Goal: Use online tool/utility: Utilize a website feature to perform a specific function

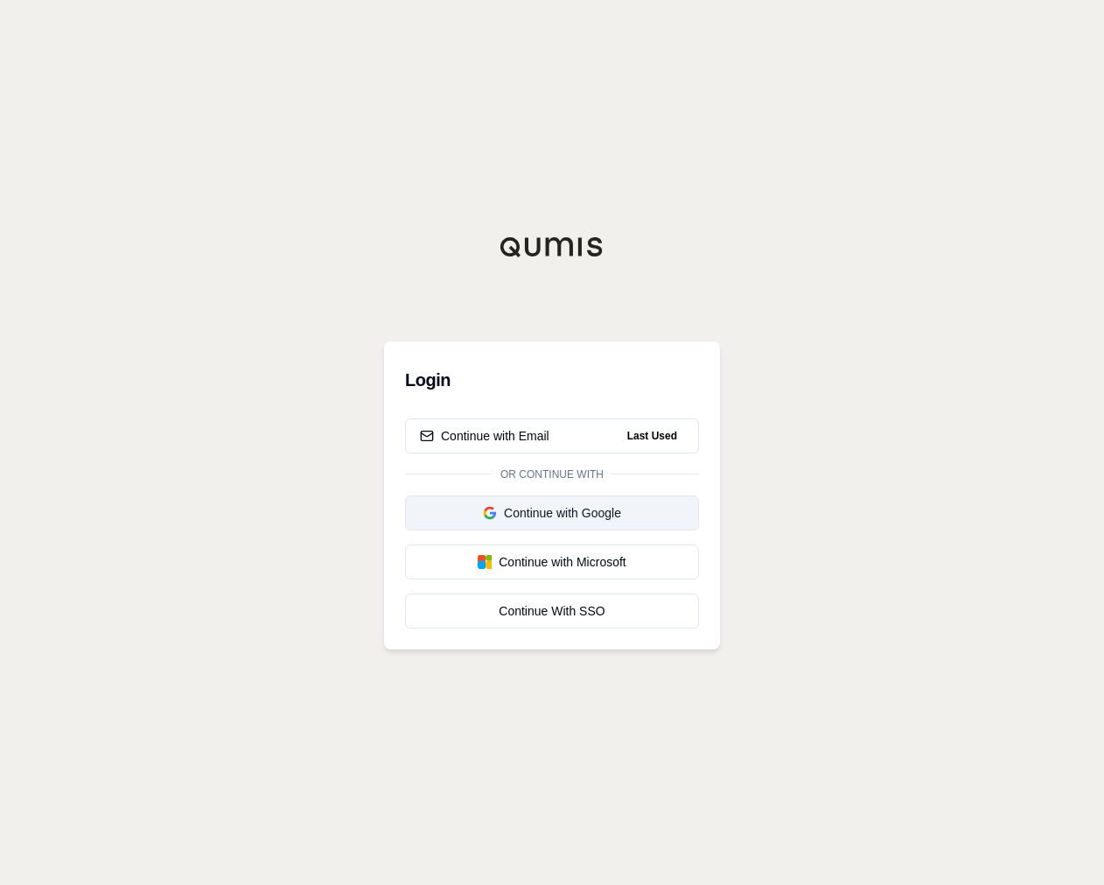
click at [539, 504] on div "Continue with Google" at bounding box center [552, 513] width 264 height 18
click at [539, 504] on div "Continue with Google" at bounding box center [516, 513] width 193 height 18
click at [536, 448] on button "Continue with Email" at bounding box center [552, 435] width 294 height 35
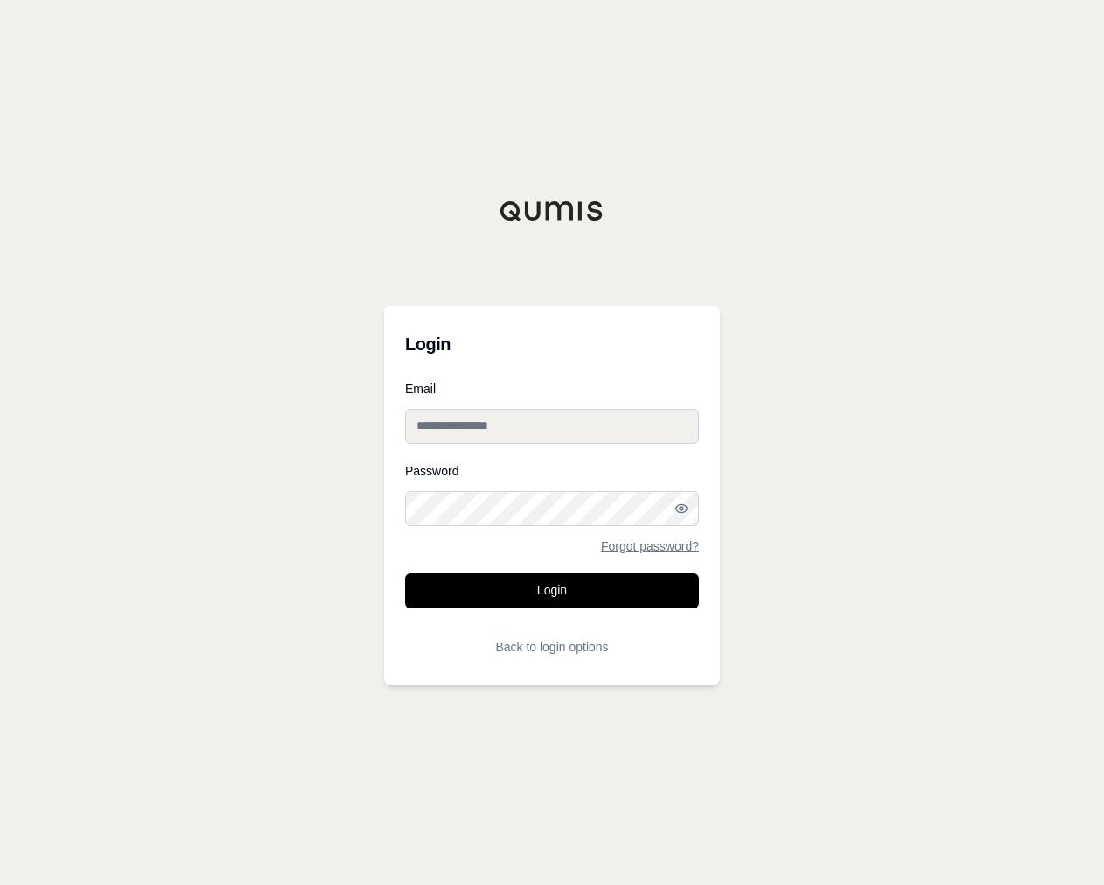
type input "**********"
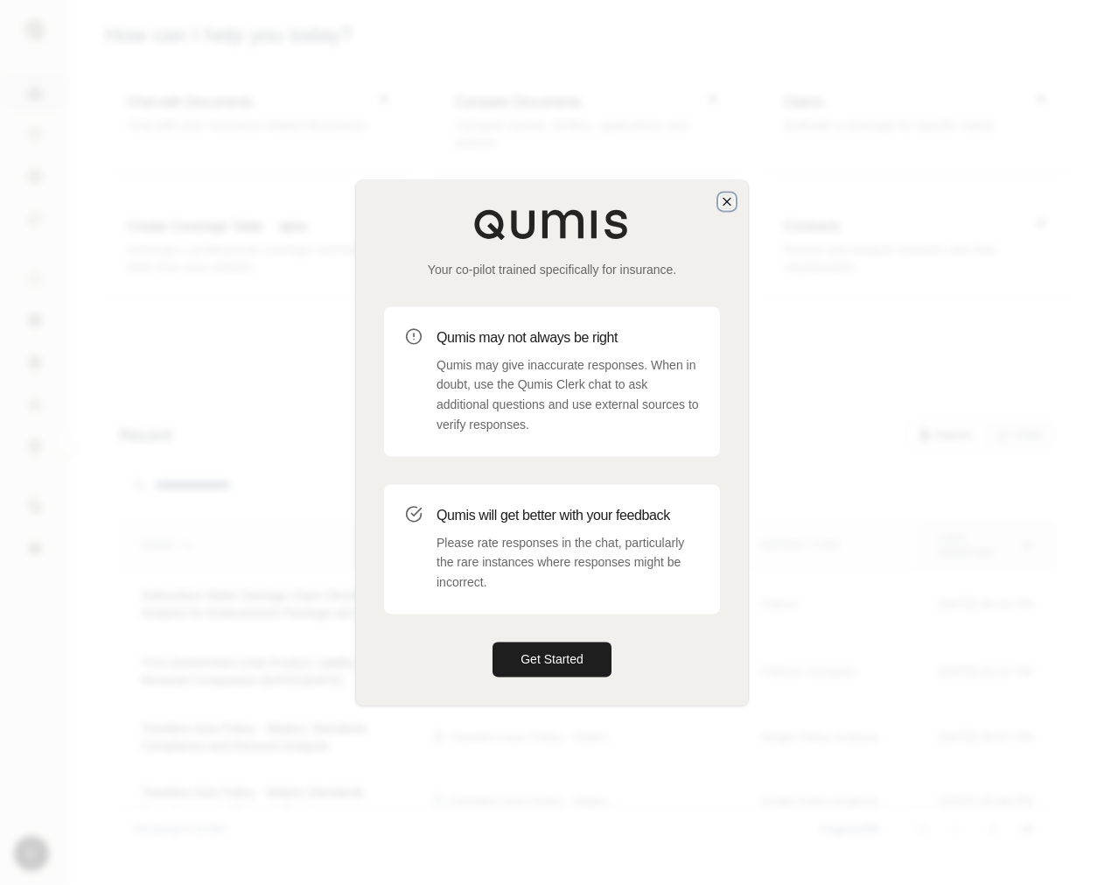
click at [725, 205] on icon "button" at bounding box center [727, 201] width 14 height 14
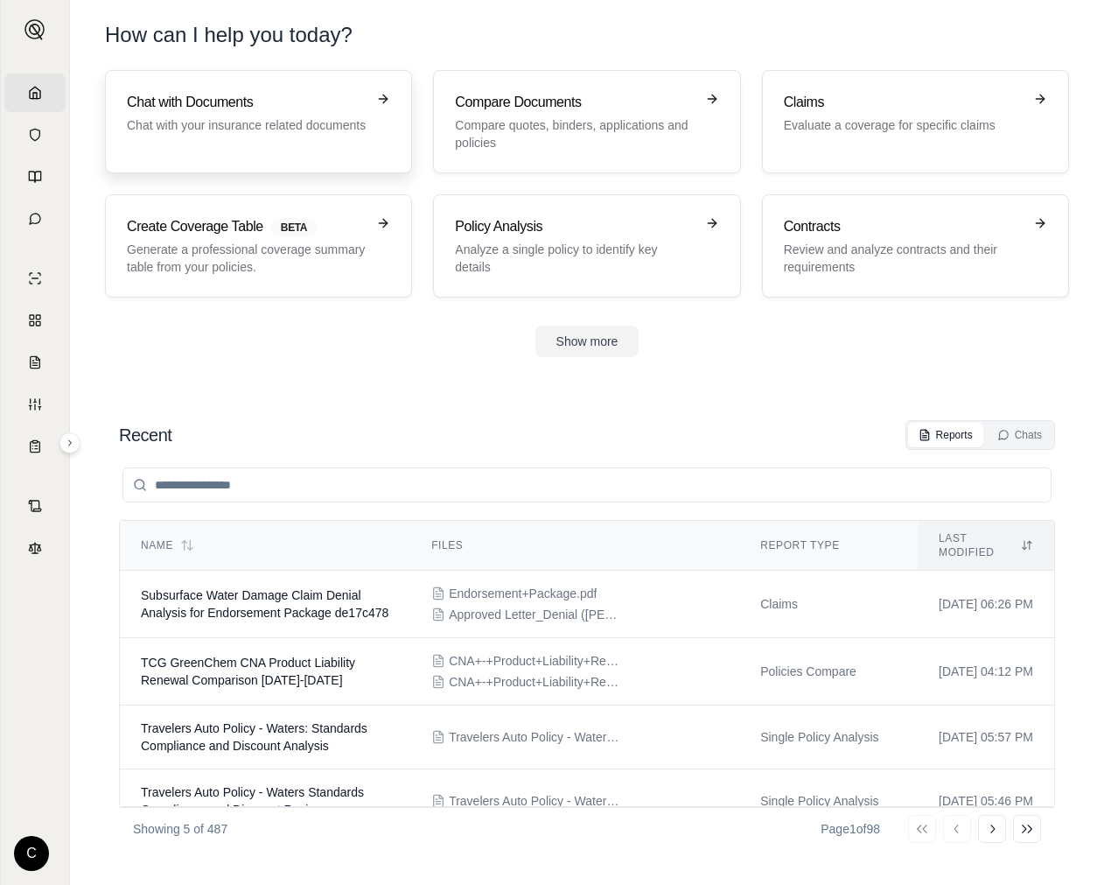
click at [343, 111] on h3 "Chat with Documents" at bounding box center [246, 102] width 239 height 21
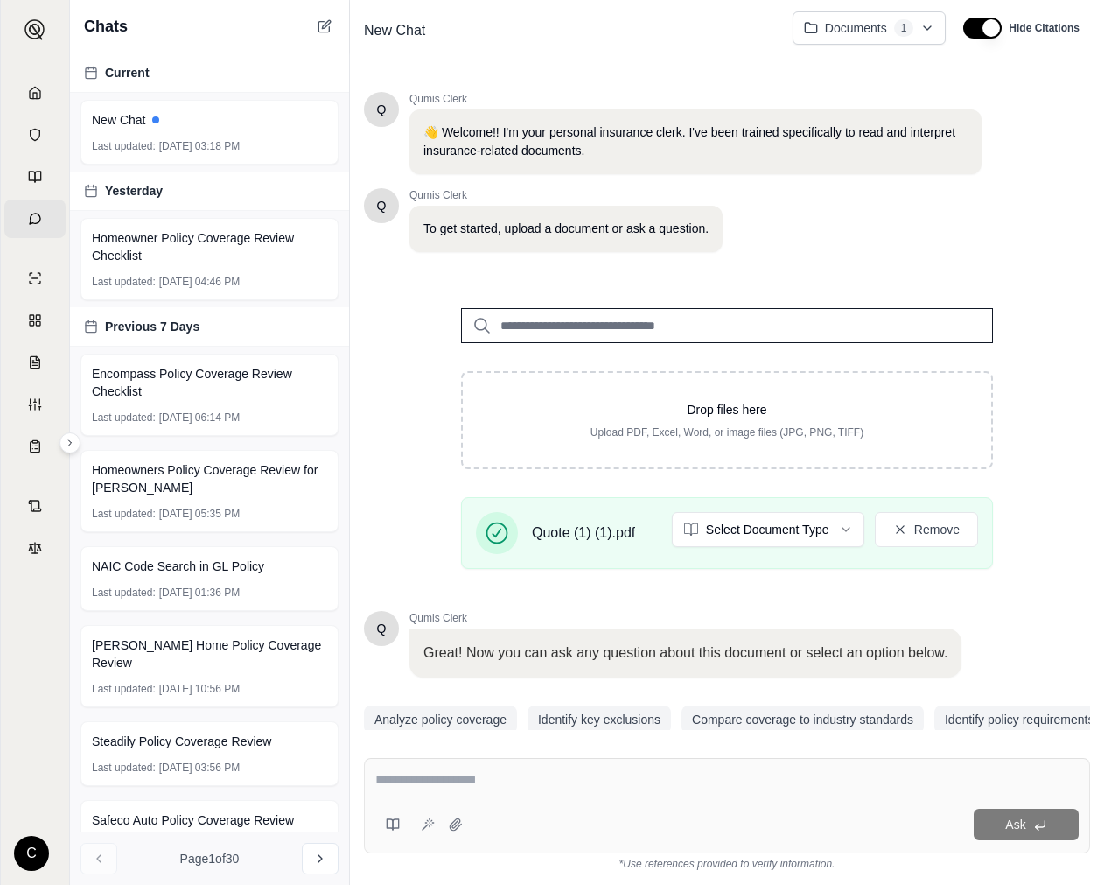
scroll to position [62, 0]
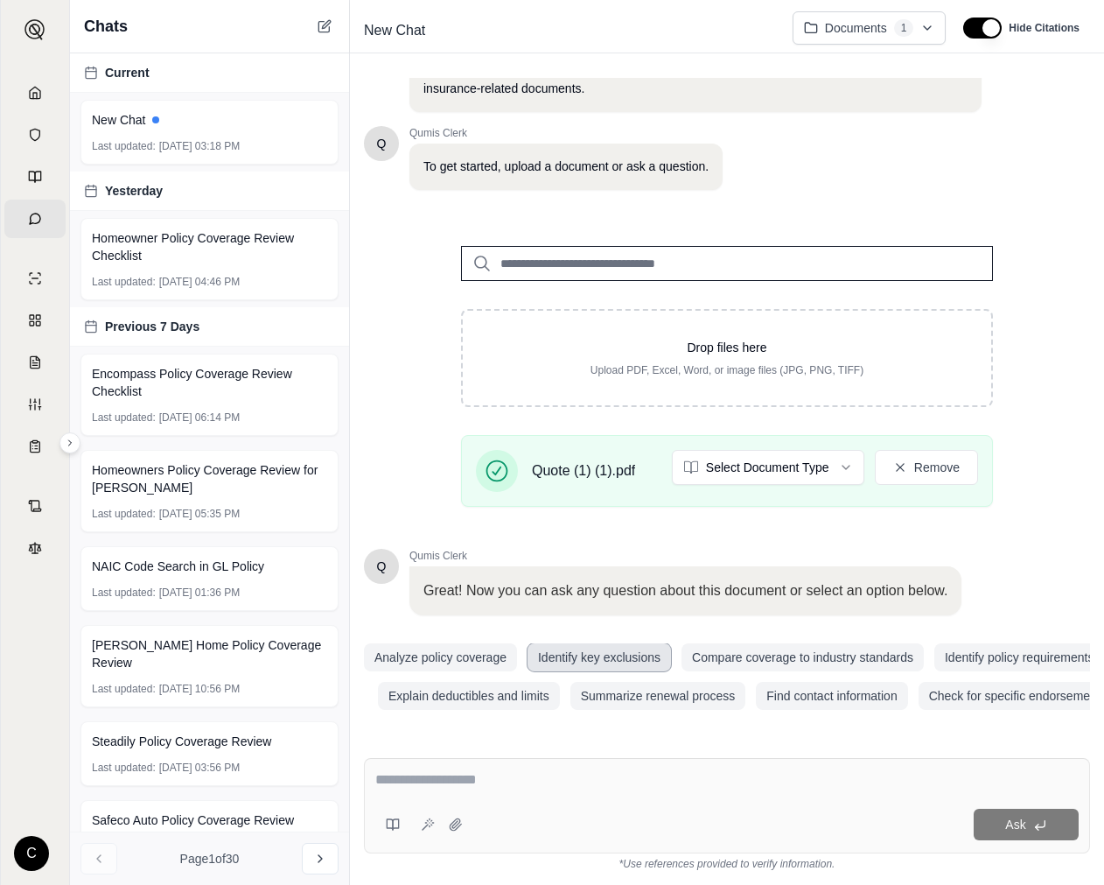
click at [633, 659] on button "Identify key exclusions" at bounding box center [600, 657] width 144 height 28
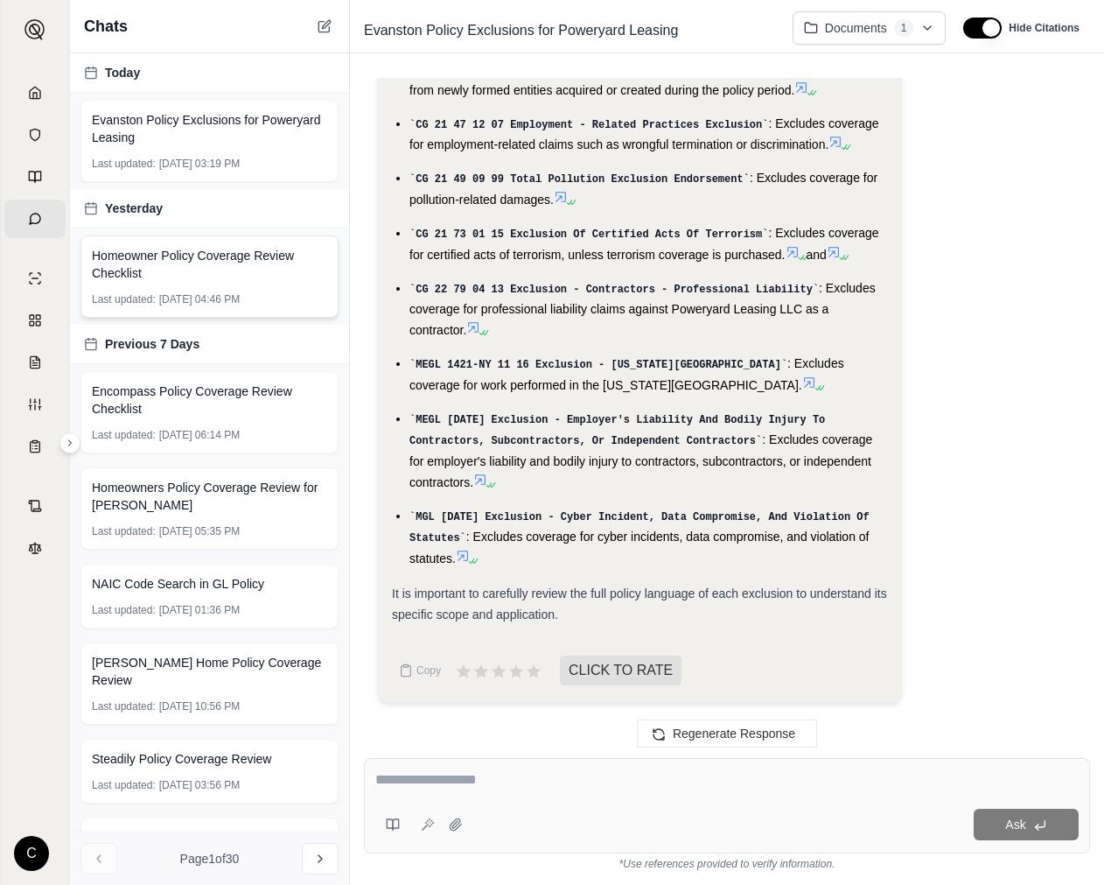
scroll to position [2974, 0]
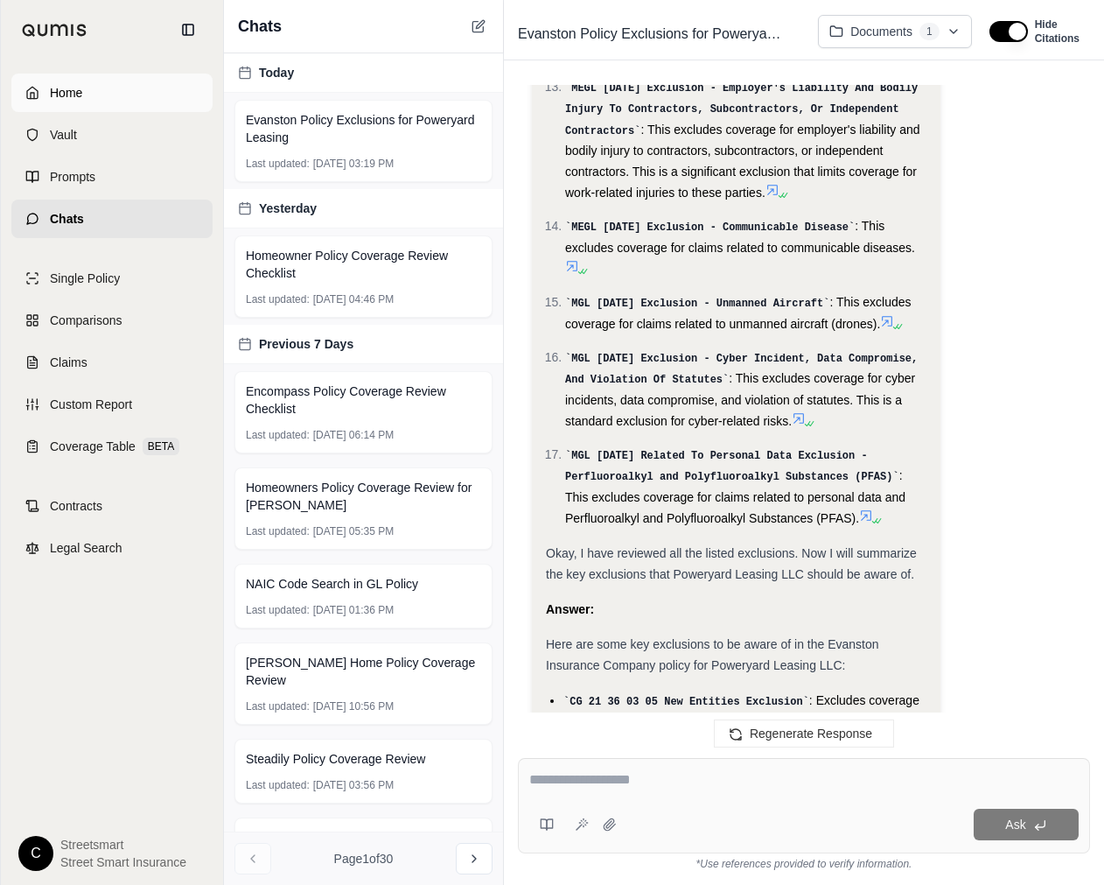
click at [50, 90] on span "Home" at bounding box center [66, 93] width 32 height 18
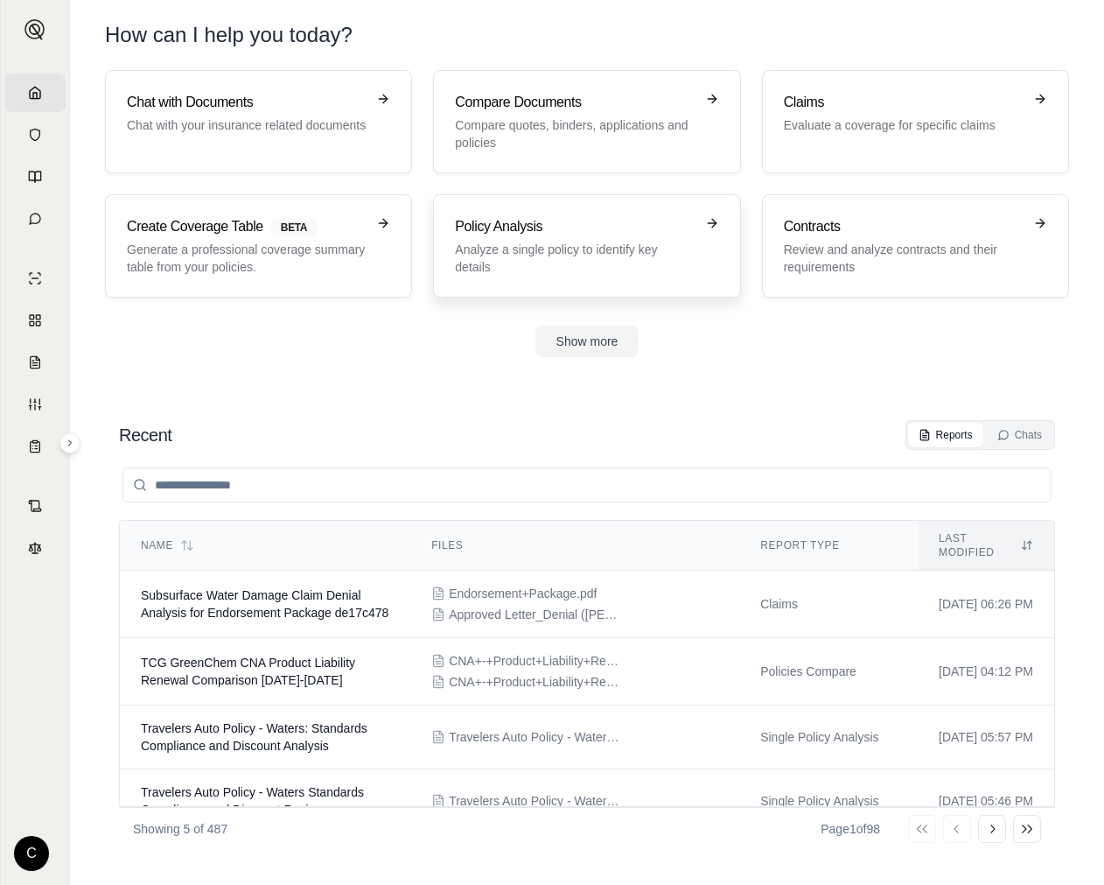
click at [543, 204] on link "Policy Analysis Analyze a single policy to identify key details" at bounding box center [586, 245] width 307 height 103
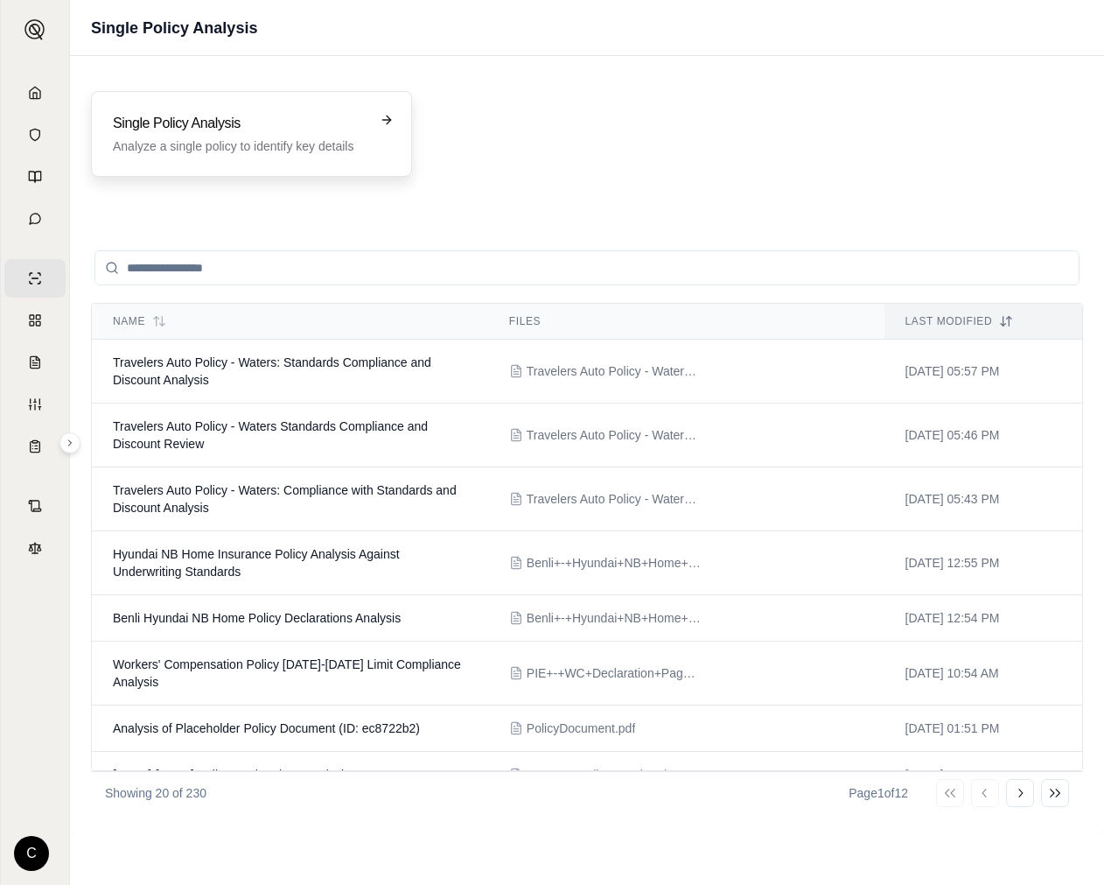
click at [301, 132] on h3 "Single Policy Analysis" at bounding box center [239, 123] width 253 height 21
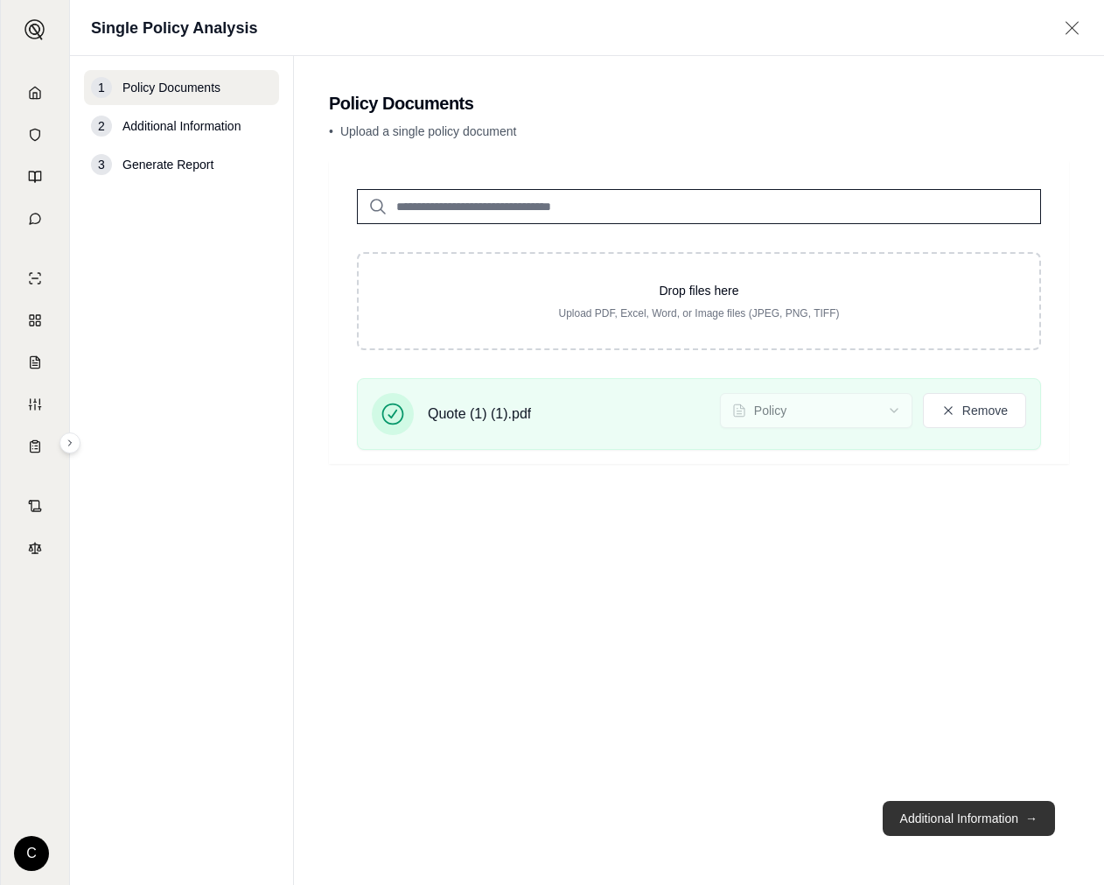
click at [1018, 818] on button "Additional Information →" at bounding box center [969, 818] width 172 height 35
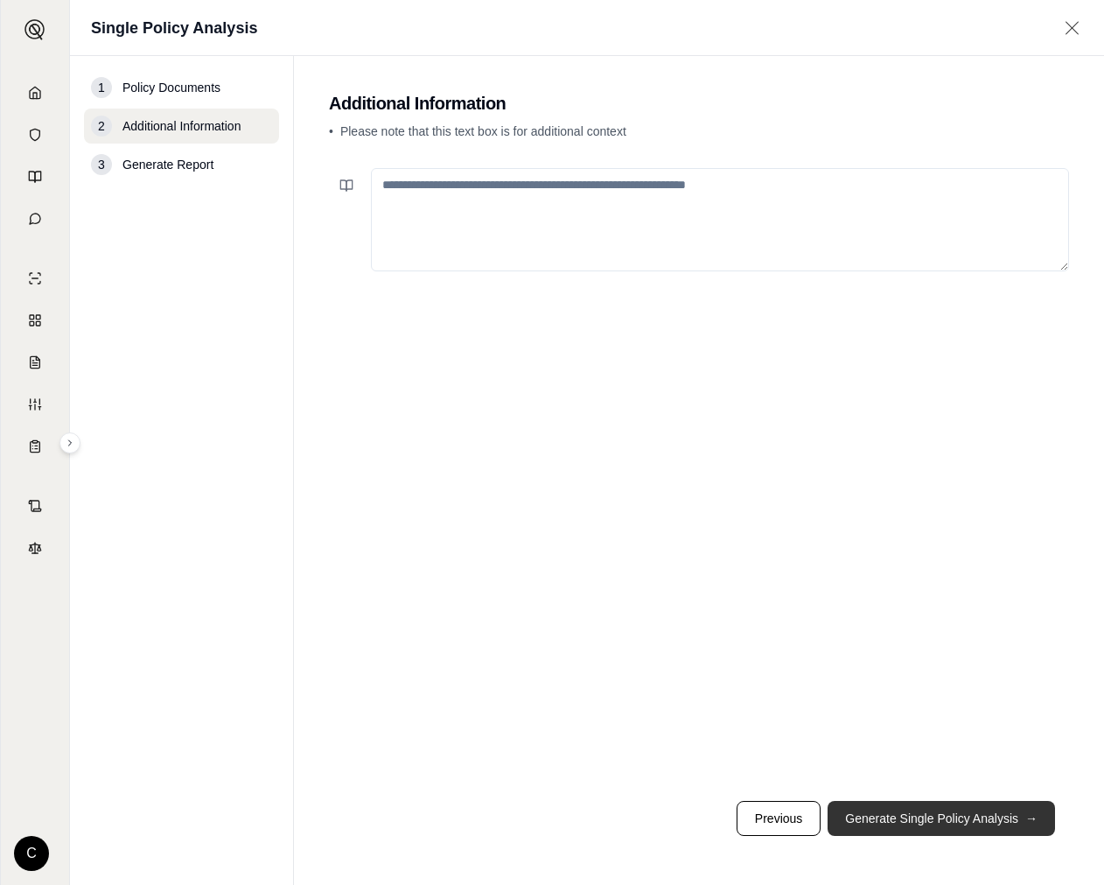
click at [1013, 823] on button "Generate Single Policy Analysis →" at bounding box center [942, 818] width 228 height 35
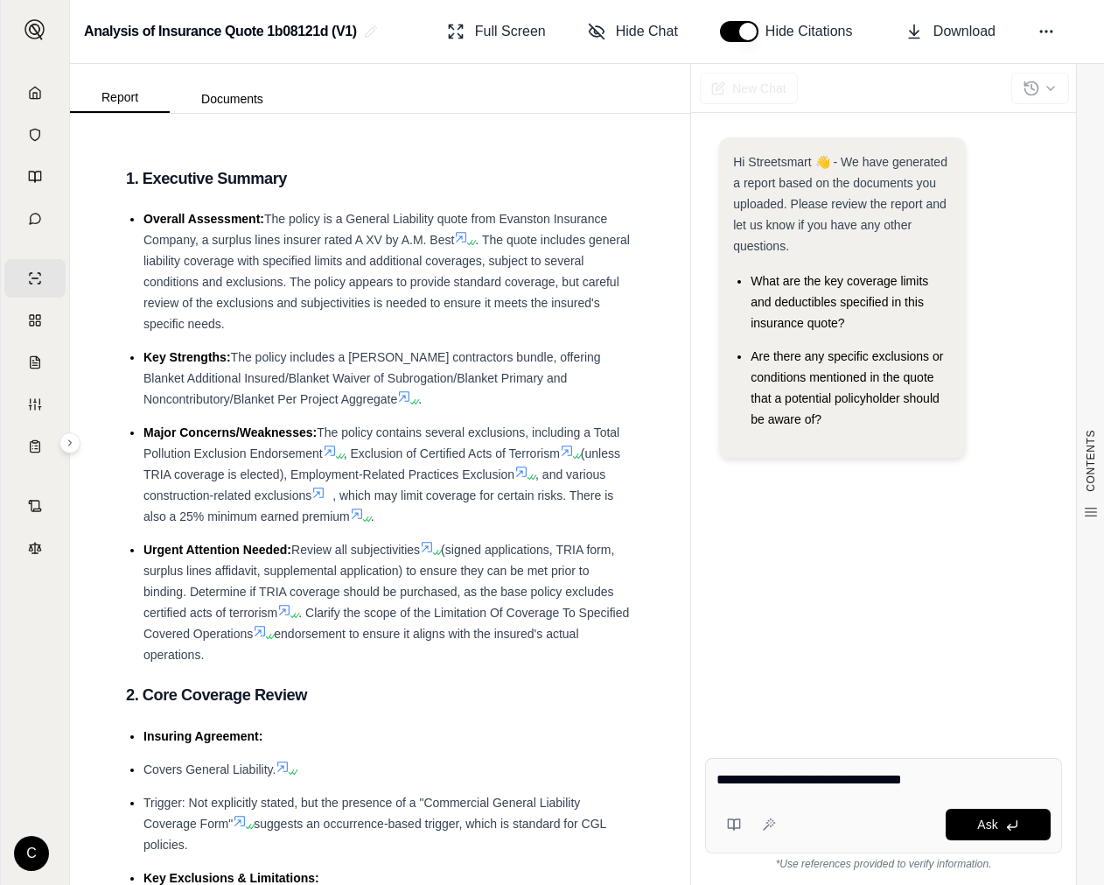
type textarea "**********"
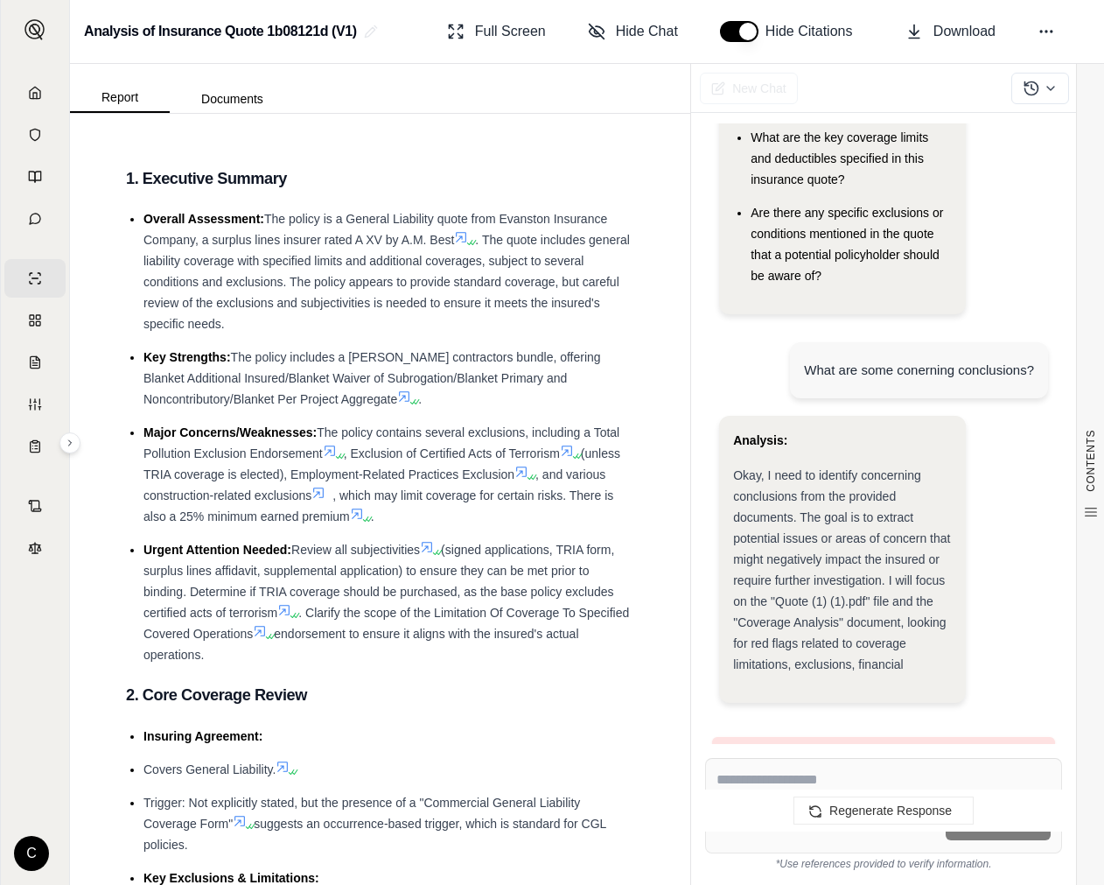
scroll to position [77, 0]
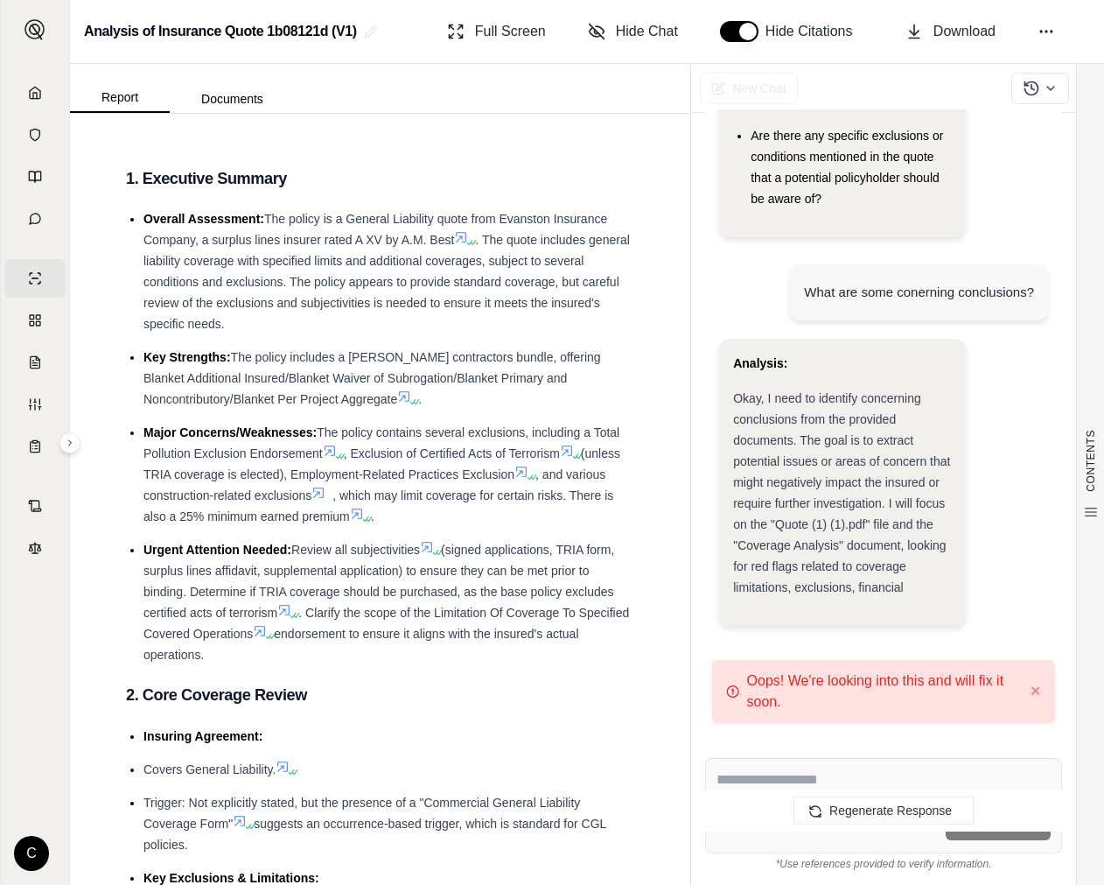
click at [949, 291] on div "What are some conerning conclusions?" at bounding box center [919, 292] width 230 height 21
click at [959, 291] on div "What are some conerning conclusions?" at bounding box center [919, 292] width 230 height 21
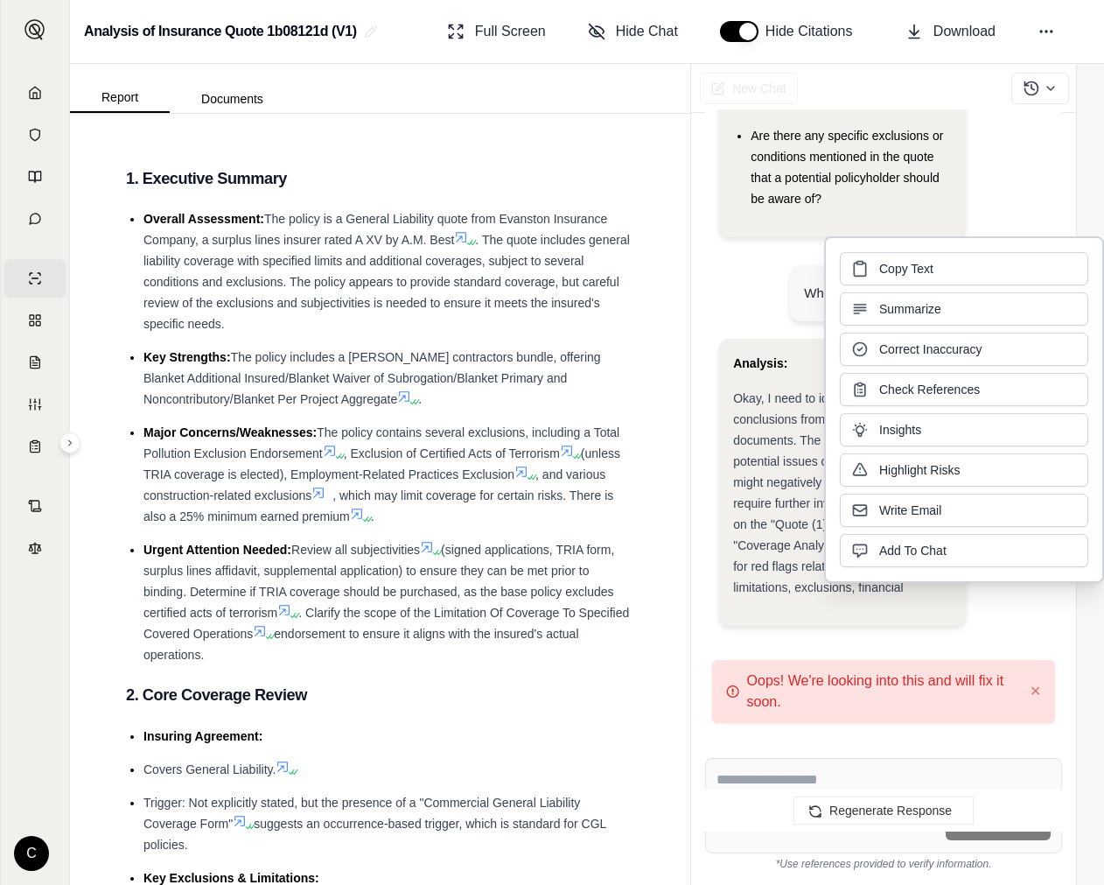
click at [786, 302] on div "What are some conerning conclusions?" at bounding box center [883, 295] width 329 height 88
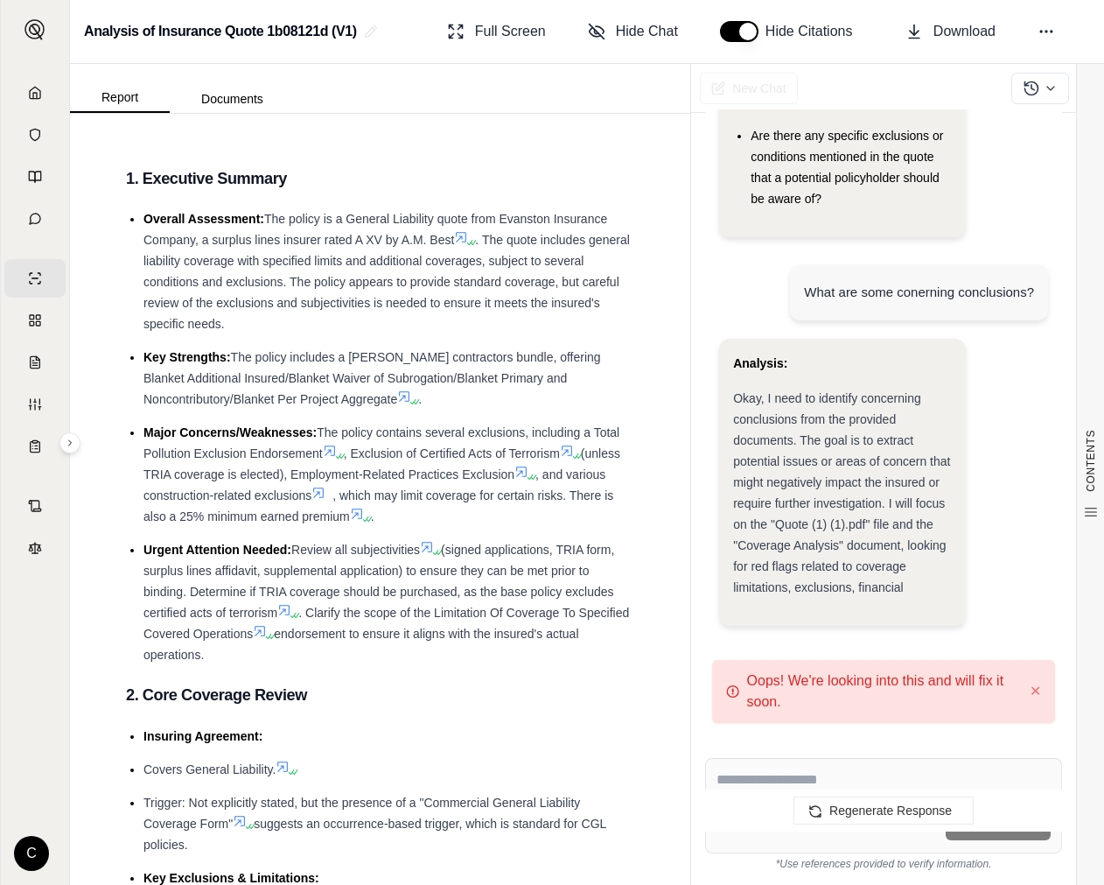
click at [813, 294] on div "What are some conerning conclusions?" at bounding box center [919, 292] width 230 height 21
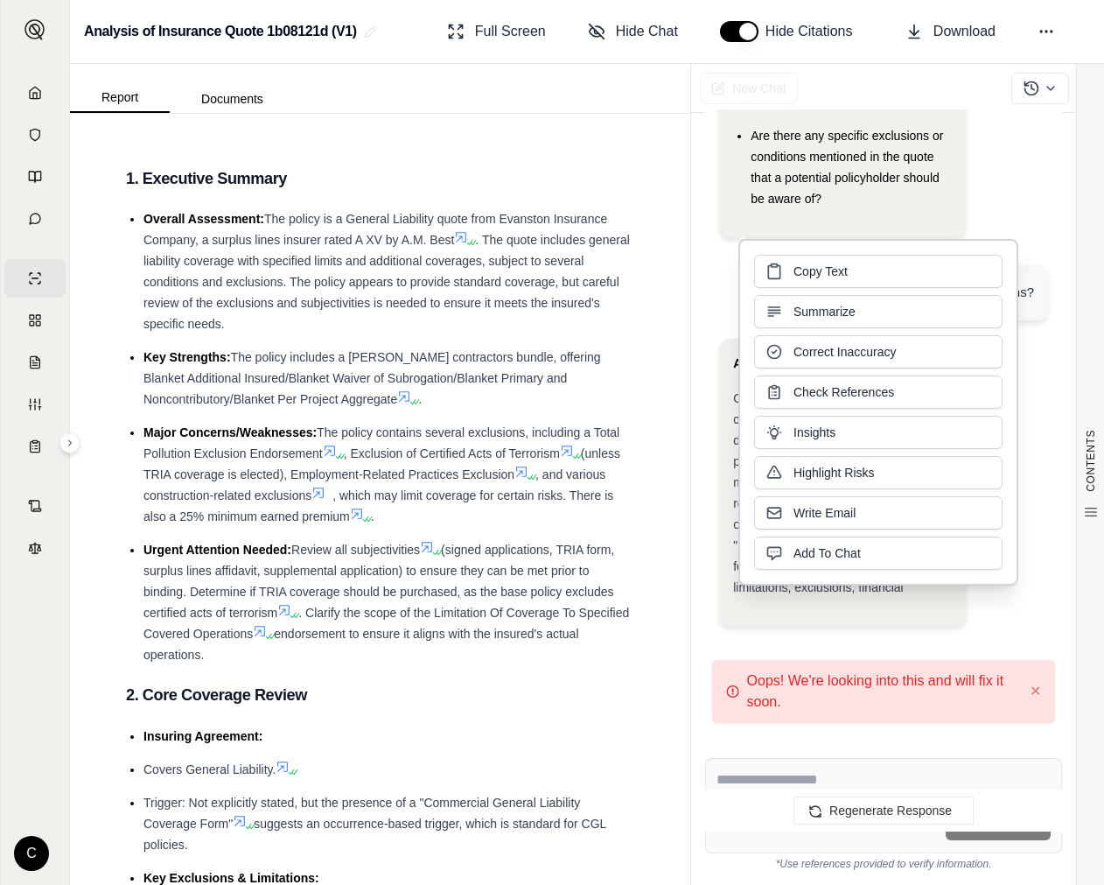
click at [813, 295] on button "Summarize" at bounding box center [878, 311] width 249 height 33
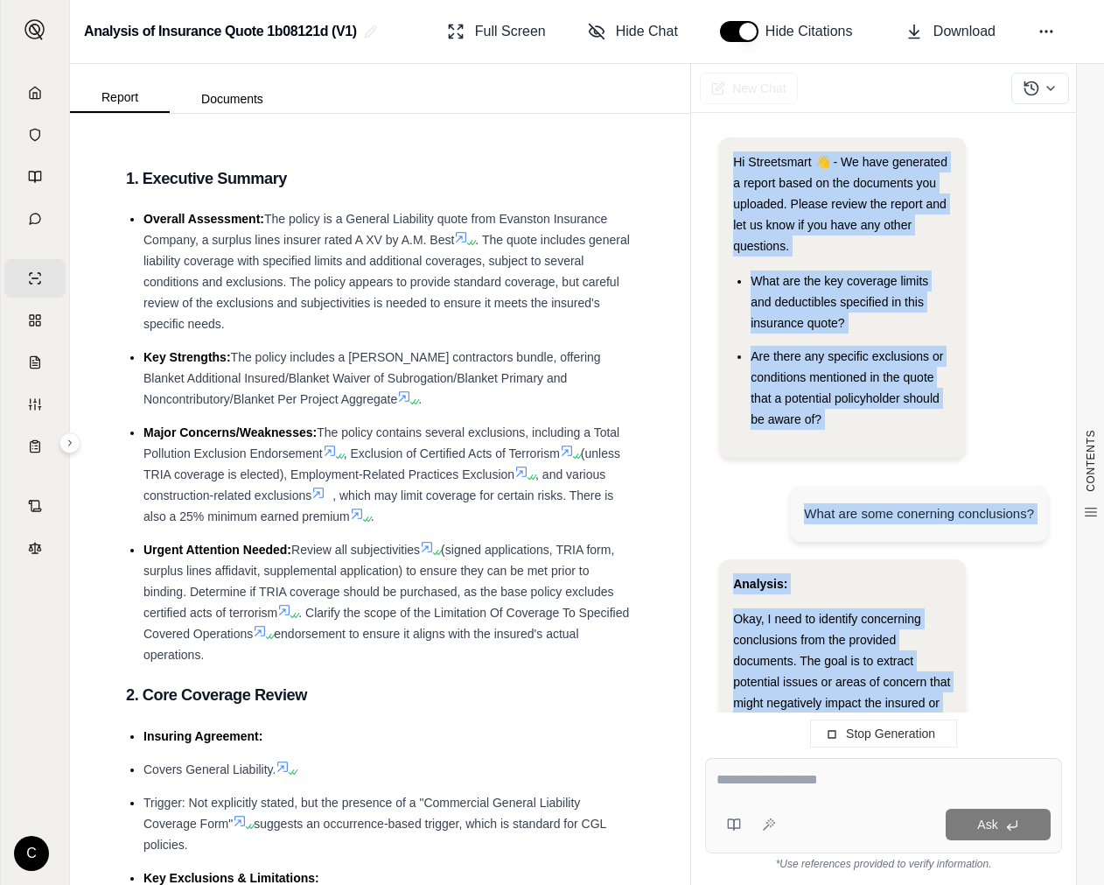
click at [813, 608] on div "Okay, I need to identify concerning conclusions from the provided documents. Th…" at bounding box center [842, 713] width 219 height 210
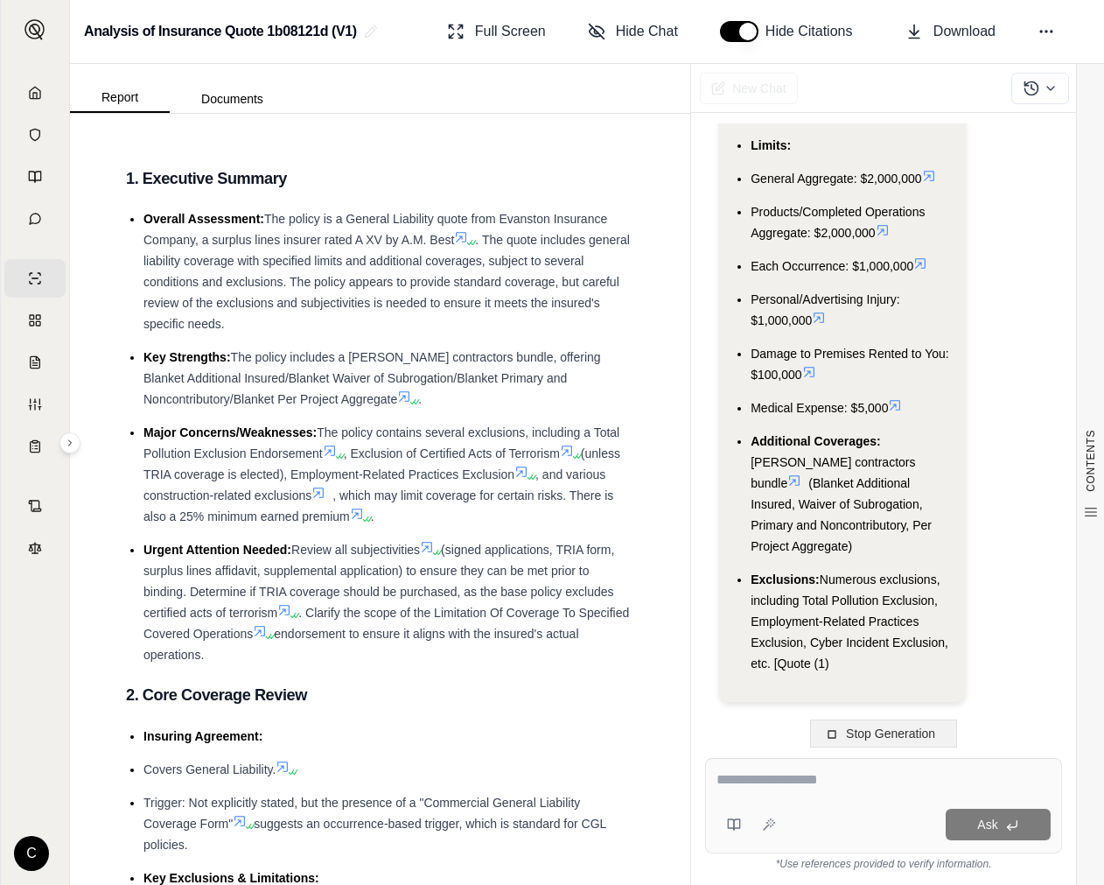
click at [930, 740] on button "Stop Generation" at bounding box center [883, 733] width 147 height 28
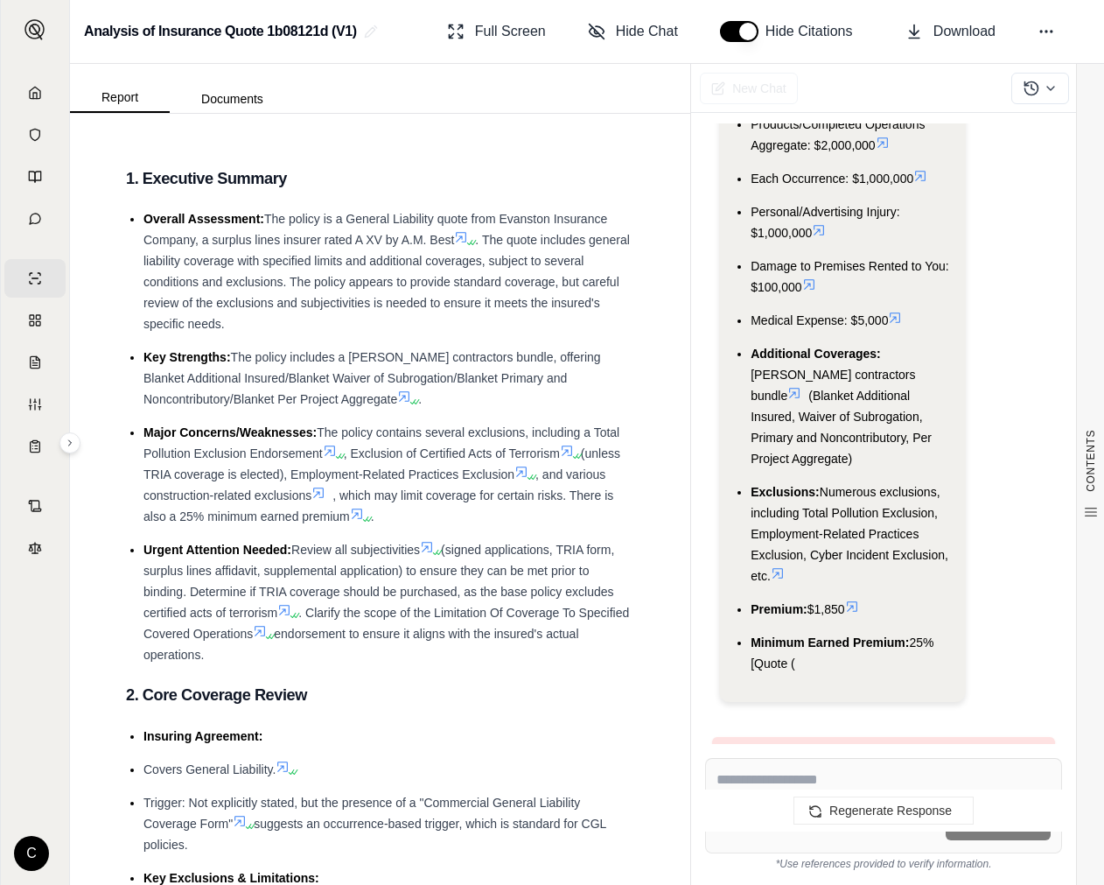
click at [880, 768] on div "Ask" at bounding box center [883, 805] width 357 height 95
type textarea "**********"
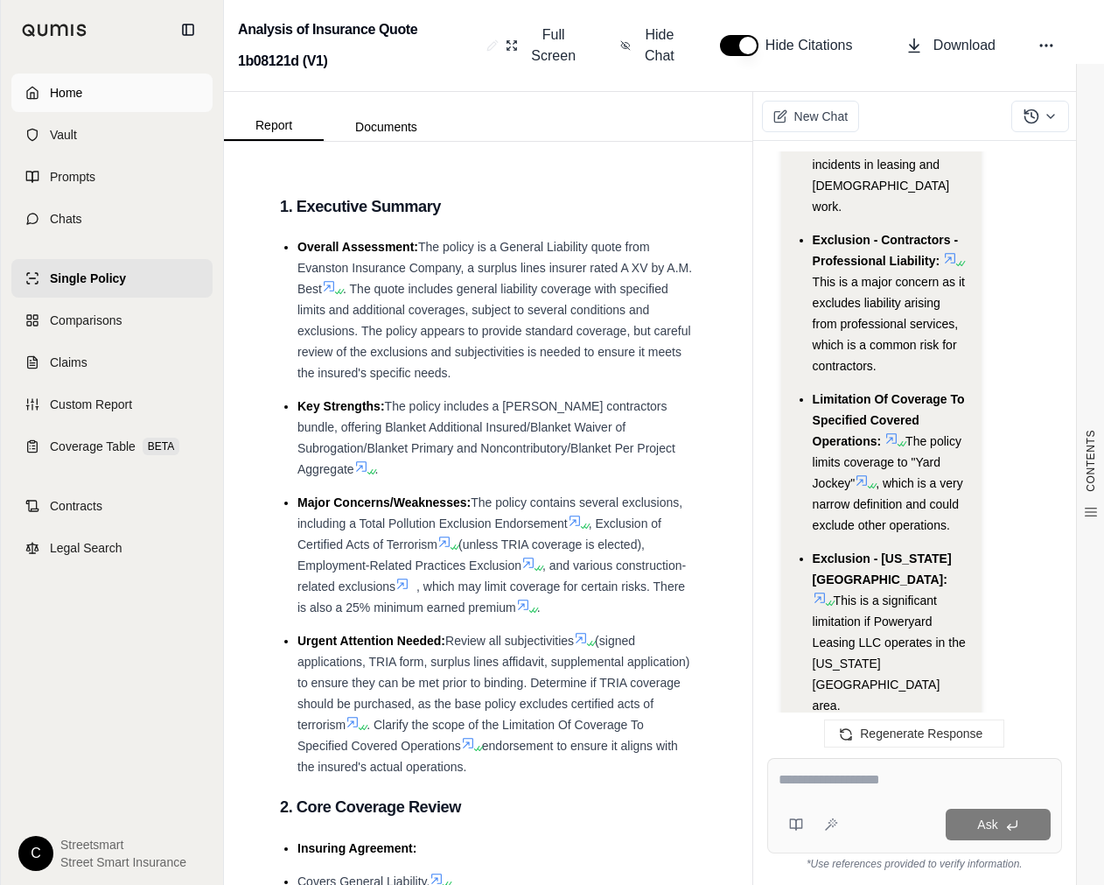
scroll to position [10778, 0]
click at [42, 92] on link "Home" at bounding box center [111, 93] width 201 height 39
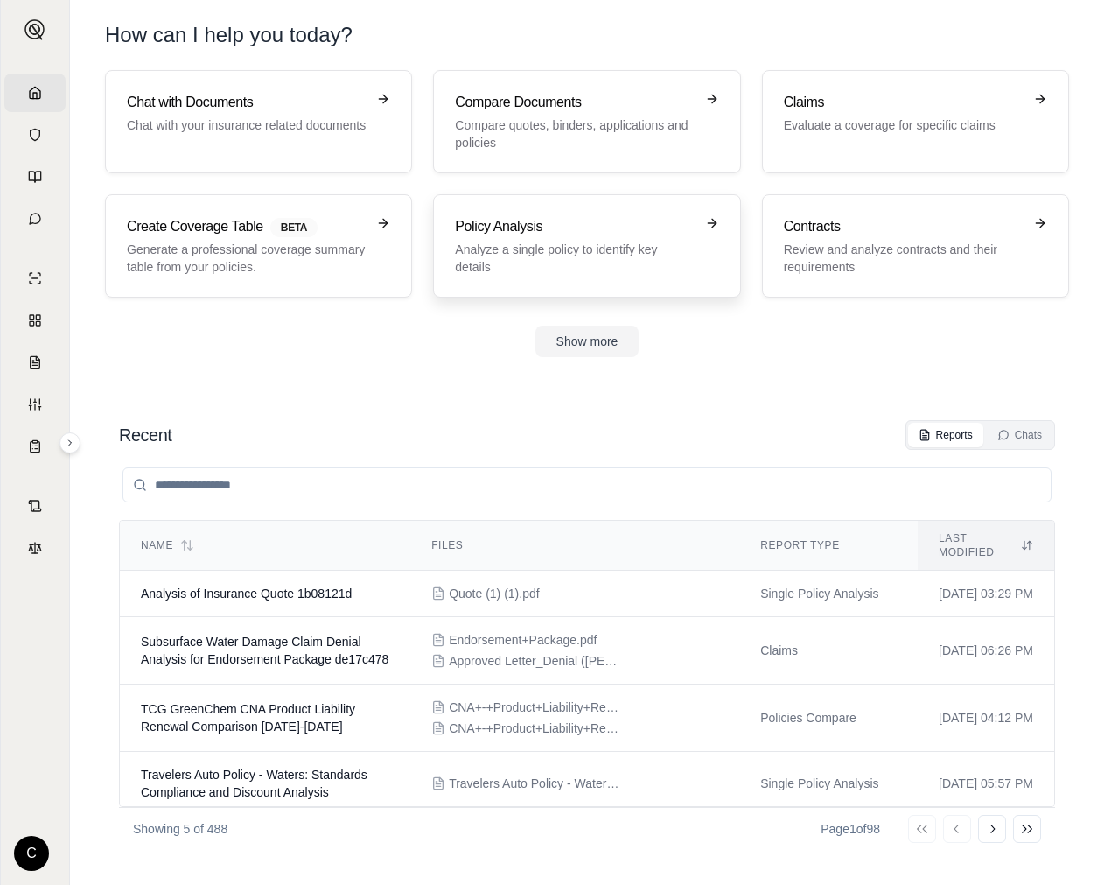
click at [671, 289] on link "Policy Analysis Analyze a single policy to identify key details" at bounding box center [586, 245] width 307 height 103
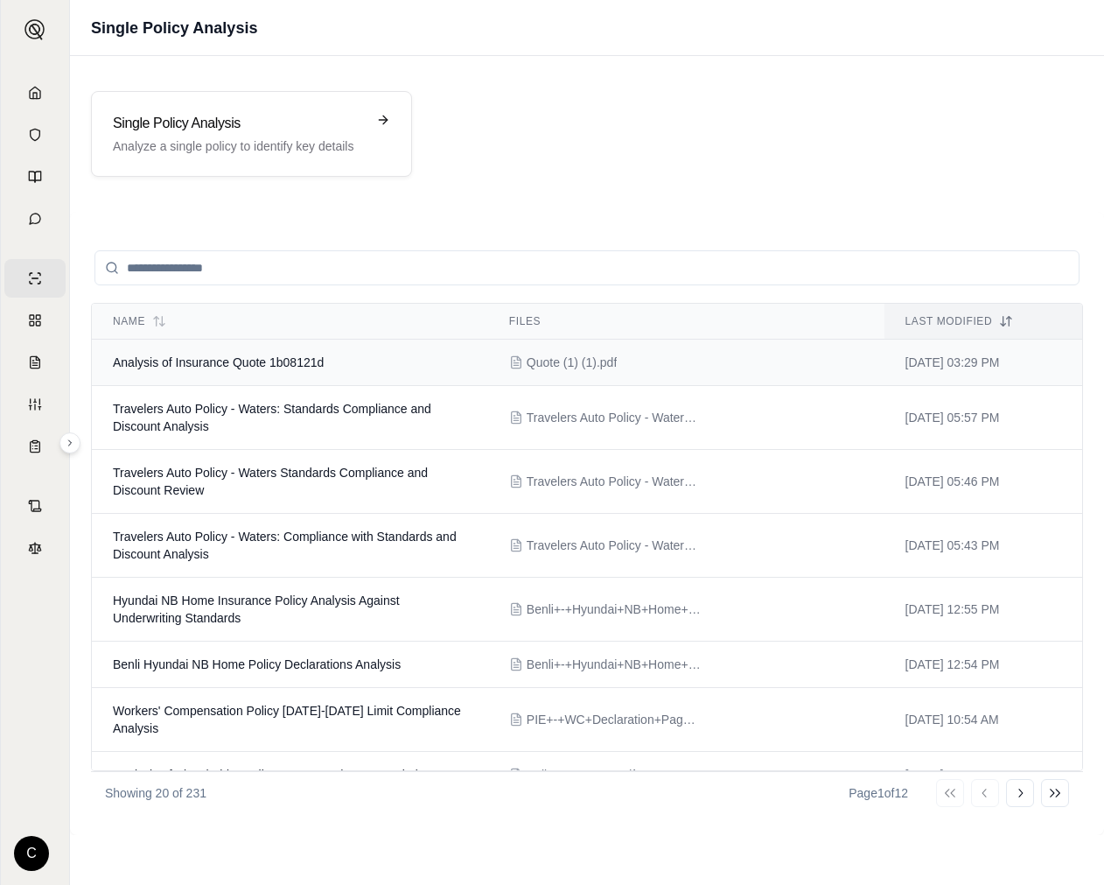
click at [569, 369] on span "Quote (1) (1).pdf" at bounding box center [572, 363] width 91 height 18
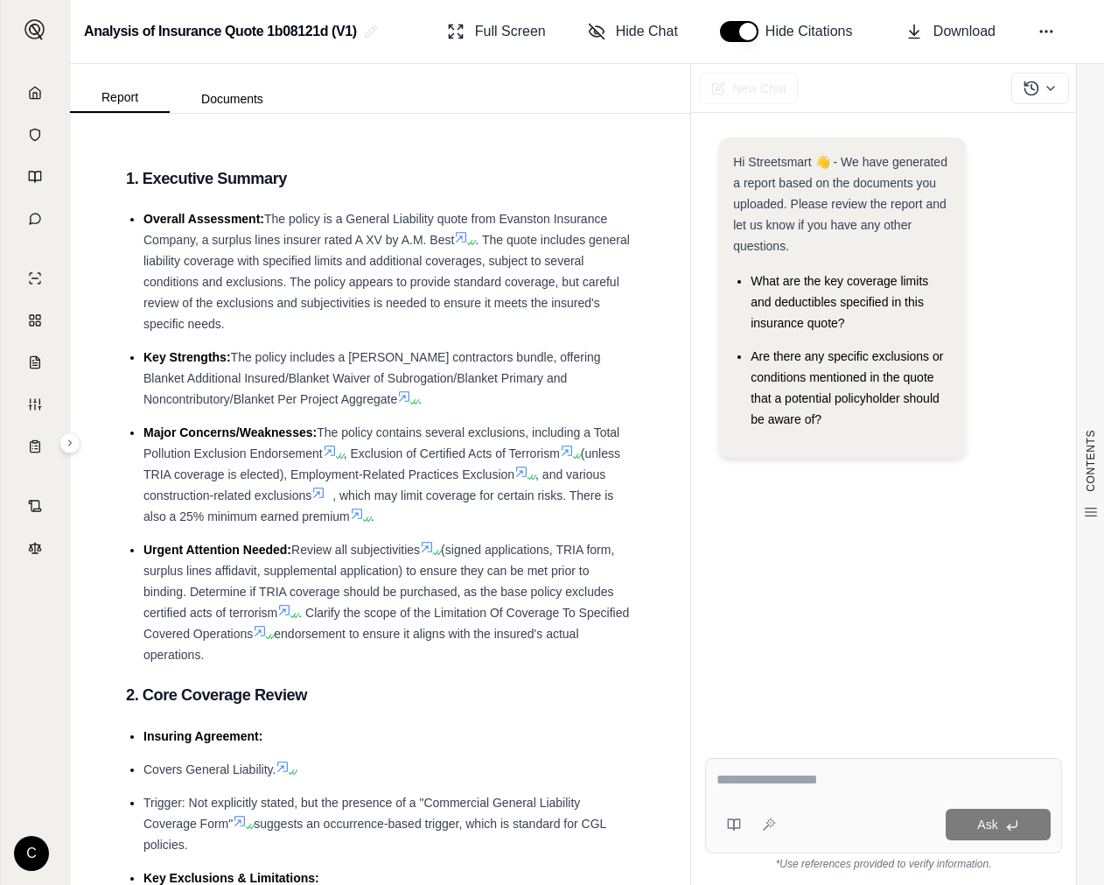
click at [846, 788] on textarea at bounding box center [884, 779] width 334 height 21
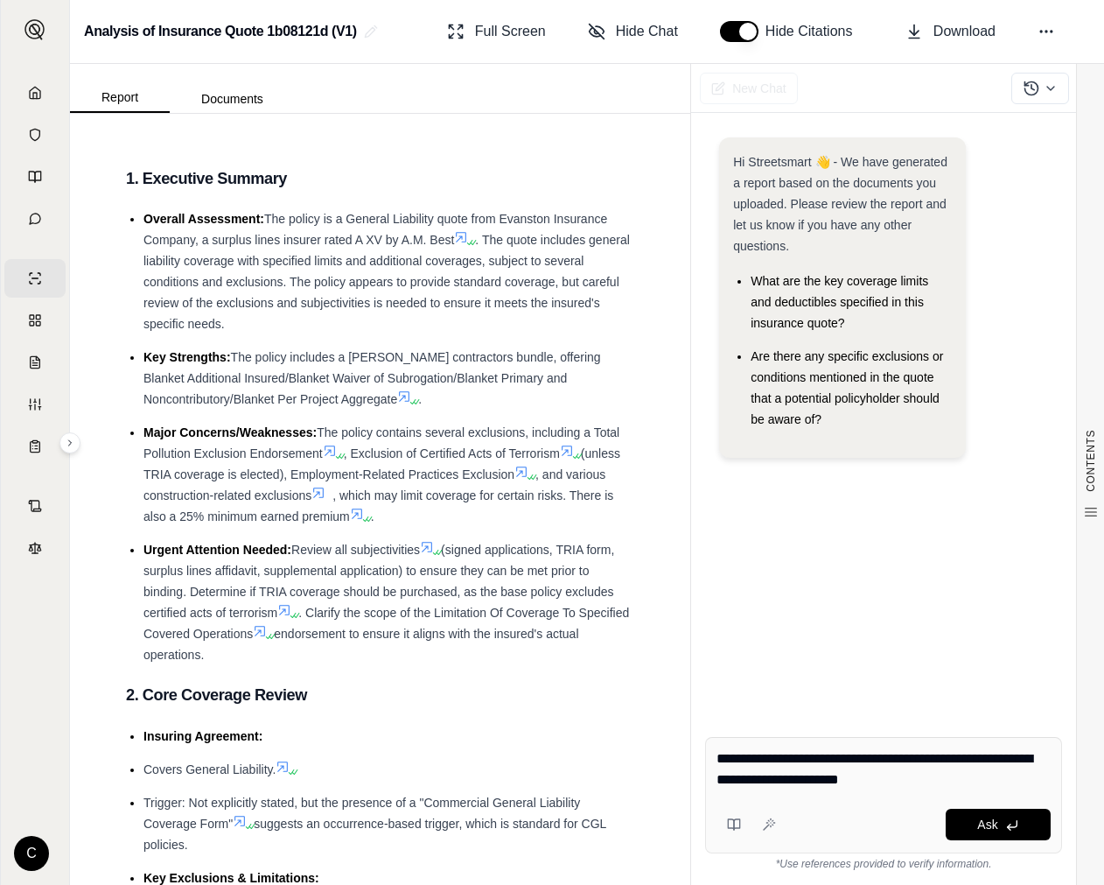
type textarea "**********"
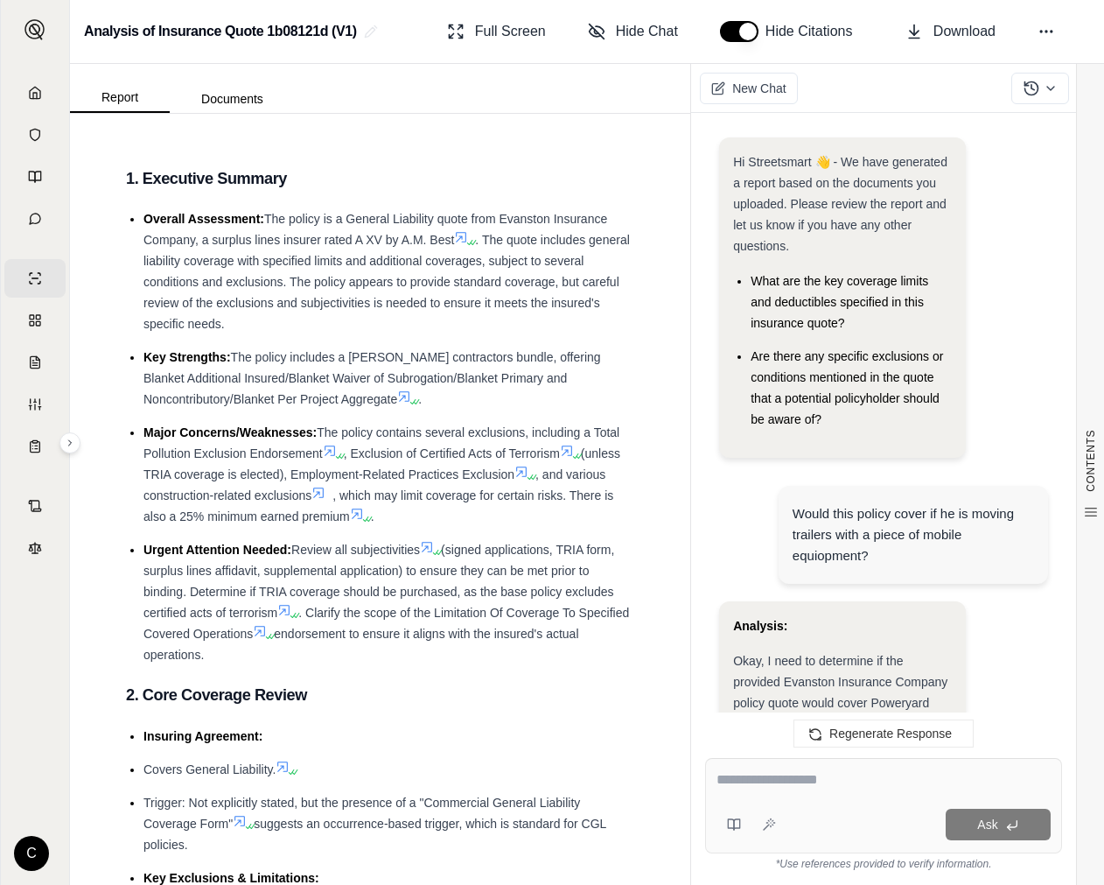
scroll to position [3656, 0]
